Goal: Check status: Check status

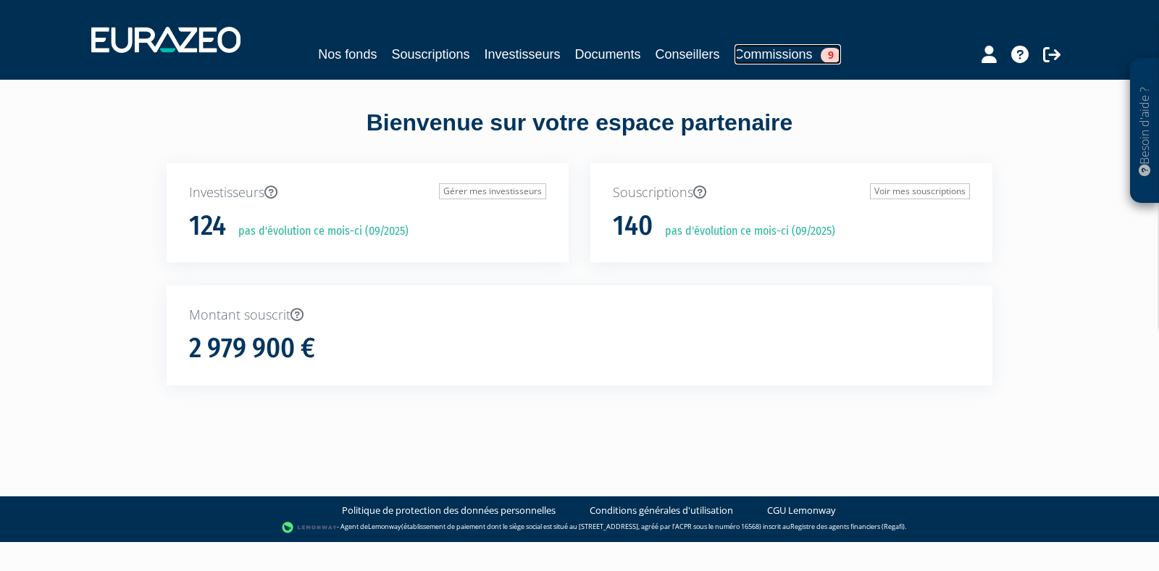
click at [777, 58] on link "Commissions 9" at bounding box center [787, 54] width 106 height 20
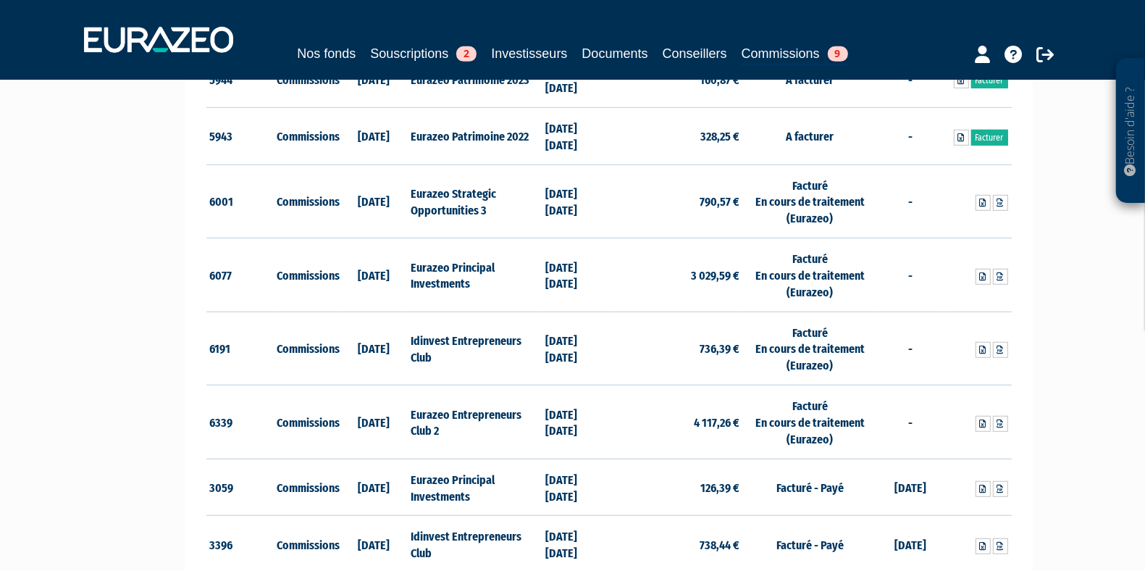
scroll to position [697, 0]
drag, startPoint x: 737, startPoint y: 202, endPoint x: 681, endPoint y: 192, distance: 56.7
click at [681, 192] on td "790,57 €" at bounding box center [676, 202] width 134 height 74
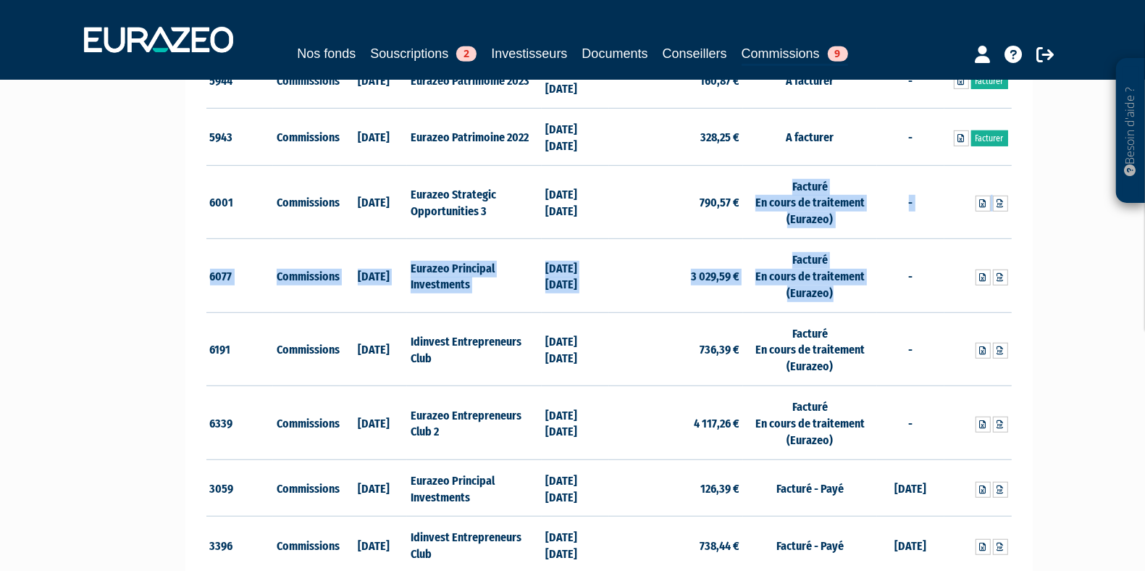
drag, startPoint x: 794, startPoint y: 183, endPoint x: 844, endPoint y: 290, distance: 118.9
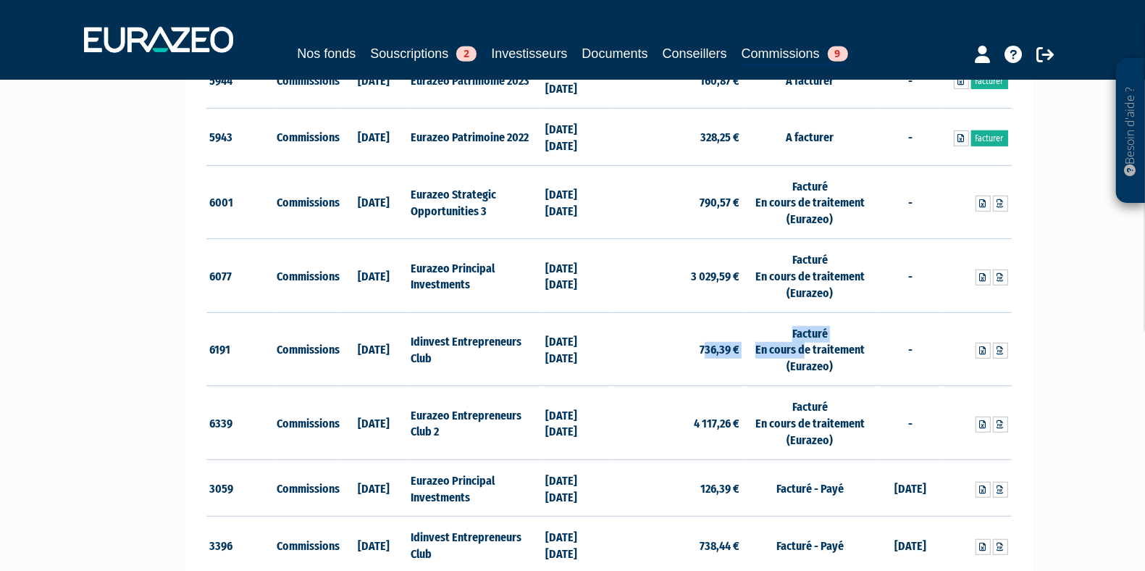
drag, startPoint x: 801, startPoint y: 353, endPoint x: 705, endPoint y: 351, distance: 96.4
click at [705, 351] on tr "6191 Commissions [DATE] Idinvest Entrepreneurs Club [DATE] [DATE] 736,39 € Fact…" at bounding box center [608, 349] width 805 height 74
click at [705, 351] on td "736,39 €" at bounding box center [676, 349] width 134 height 74
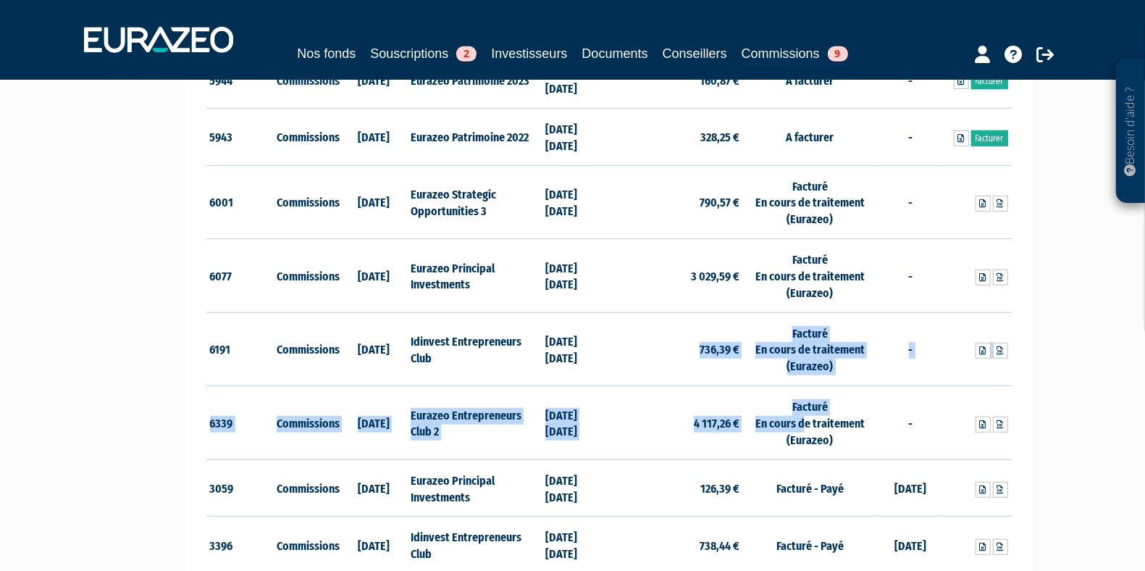
drag, startPoint x: 699, startPoint y: 346, endPoint x: 805, endPoint y: 424, distance: 132.0
click at [770, 394] on td "Facturé En cours de traitement (Eurazeo)" at bounding box center [810, 423] width 134 height 74
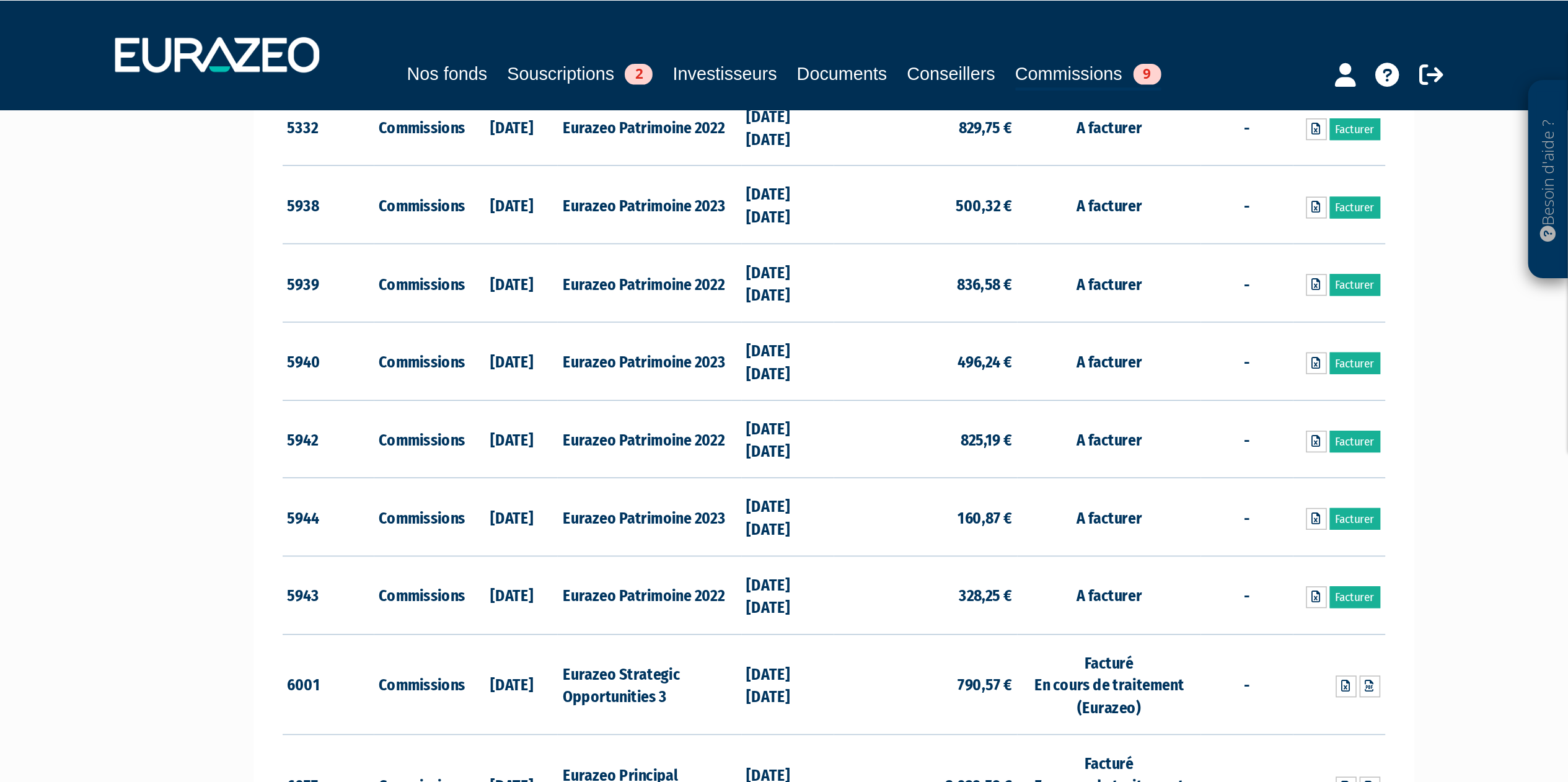
scroll to position [341, 0]
